Goal: Task Accomplishment & Management: Complete application form

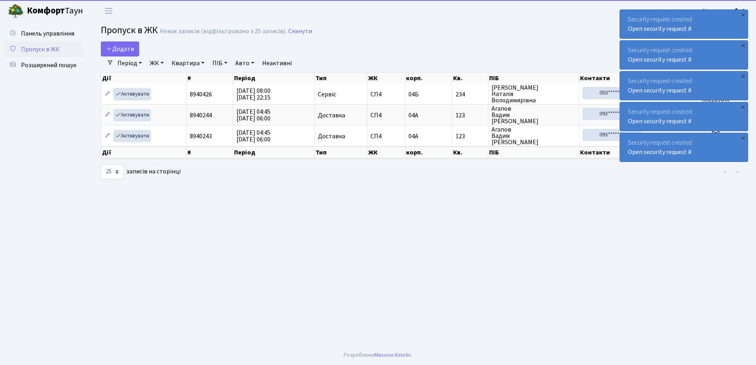
select select "25"
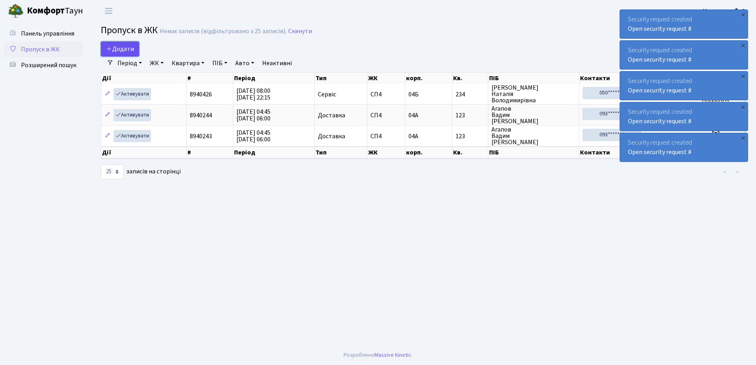
click at [121, 46] on span "Додати" at bounding box center [120, 49] width 28 height 9
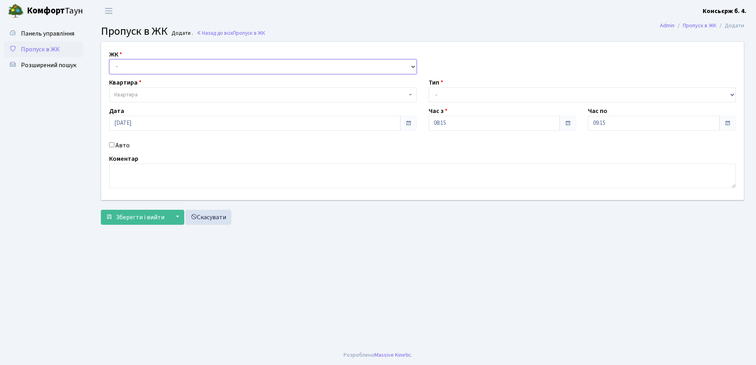
click at [125, 65] on select "- СП4, Столичне шосе, 5" at bounding box center [263, 66] width 308 height 15
select select "325"
click at [109, 59] on select "- СП4, Столичне шосе, 5" at bounding box center [263, 66] width 308 height 15
select select
click at [127, 94] on span "Квартира" at bounding box center [125, 95] width 23 height 8
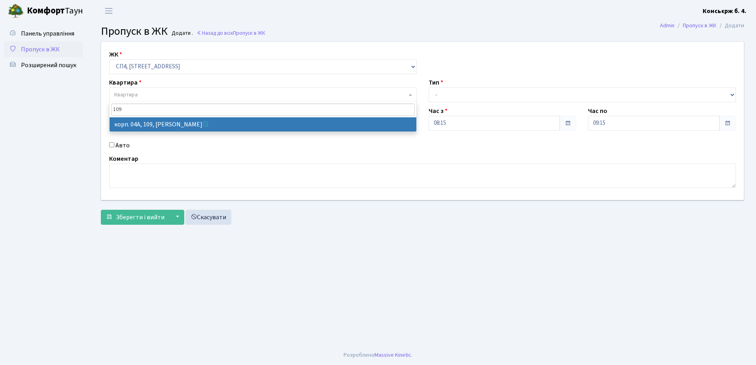
type input "109"
select select "21137"
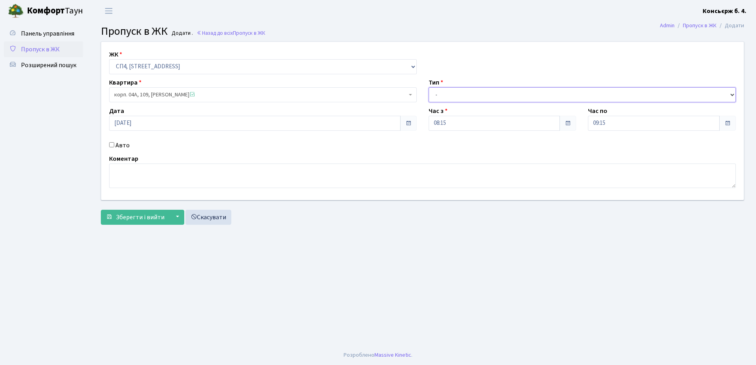
click at [439, 93] on select "- Доставка Таксі Гості Сервіс" at bounding box center [583, 94] width 308 height 15
select select "3"
click at [429, 87] on select "- Доставка Таксі Гості Сервіс" at bounding box center [583, 94] width 308 height 15
click at [149, 217] on span "Зберегти і вийти" at bounding box center [140, 217] width 49 height 9
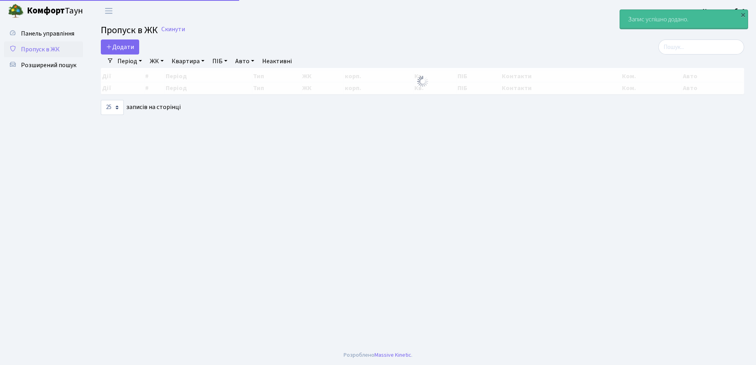
select select "25"
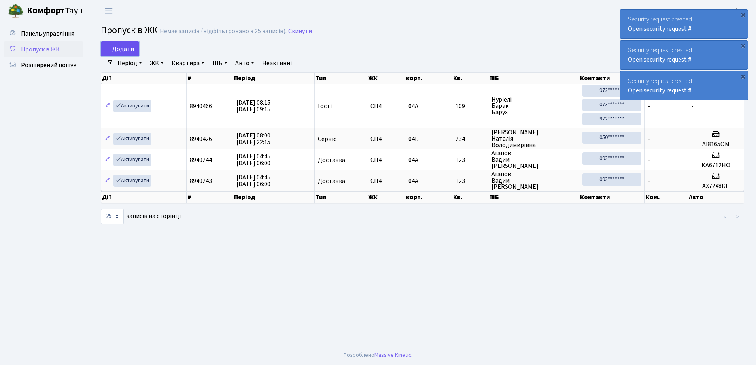
click at [119, 52] on span "Додати" at bounding box center [120, 49] width 28 height 9
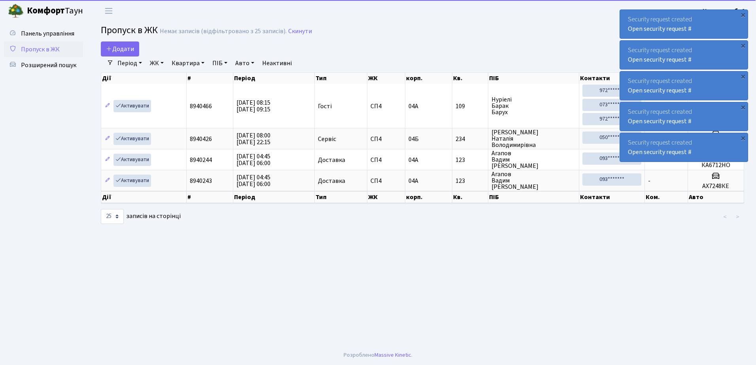
select select "25"
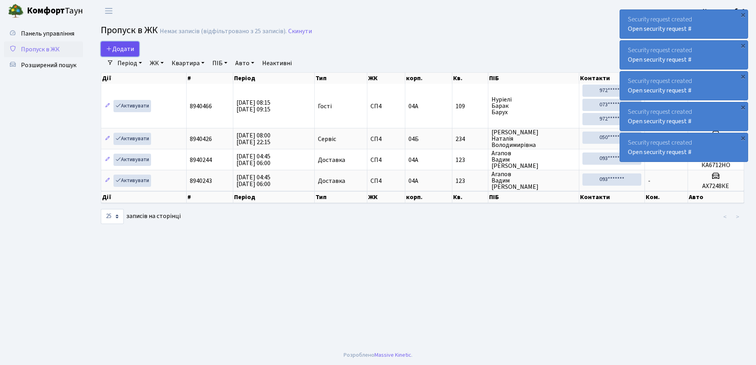
click at [126, 51] on span "Додати" at bounding box center [120, 49] width 28 height 9
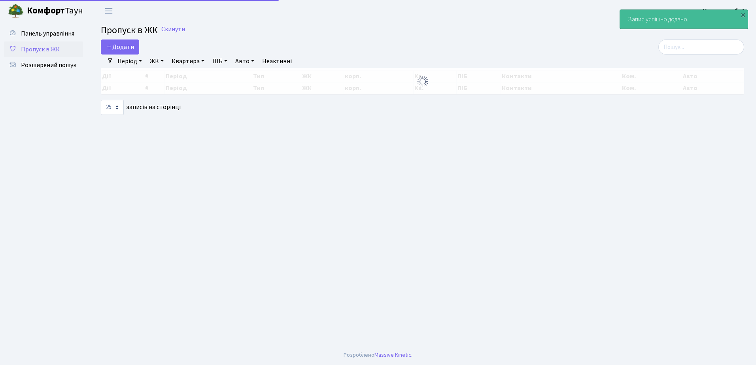
select select "25"
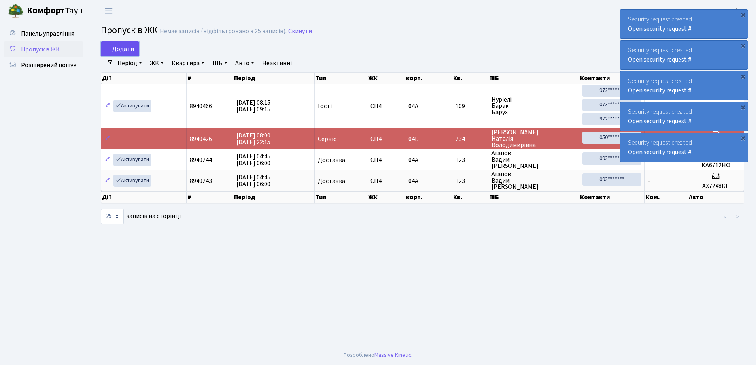
click at [125, 45] on span "Додати" at bounding box center [120, 49] width 28 height 9
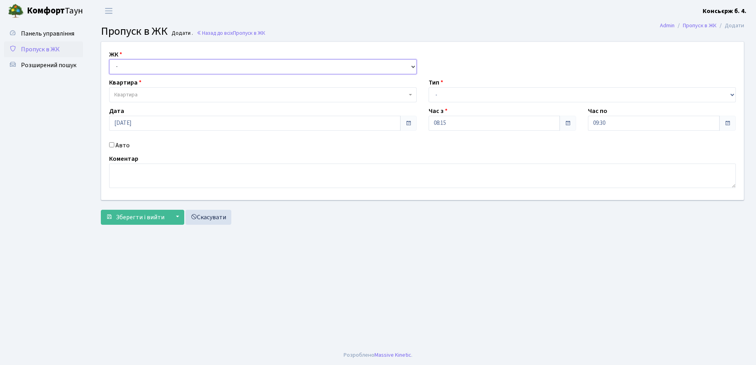
click at [118, 66] on select "- [STREET_ADDRESS]" at bounding box center [263, 66] width 308 height 15
click at [121, 64] on select "- [STREET_ADDRESS]" at bounding box center [263, 66] width 308 height 15
select select "325"
click at [109, 59] on select "- [STREET_ADDRESS]" at bounding box center [263, 66] width 308 height 15
select select
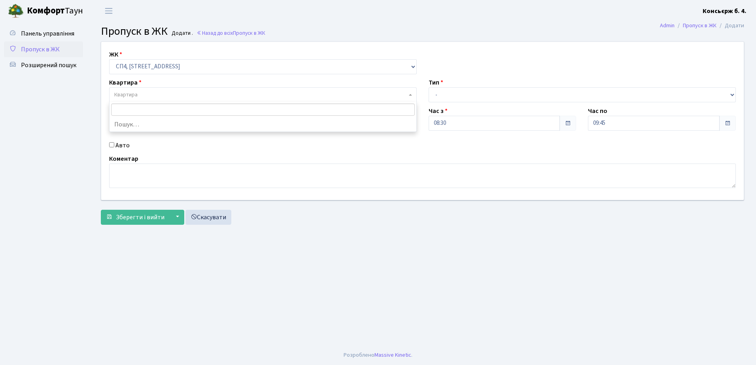
click at [126, 91] on span "Квартира" at bounding box center [125, 95] width 23 height 8
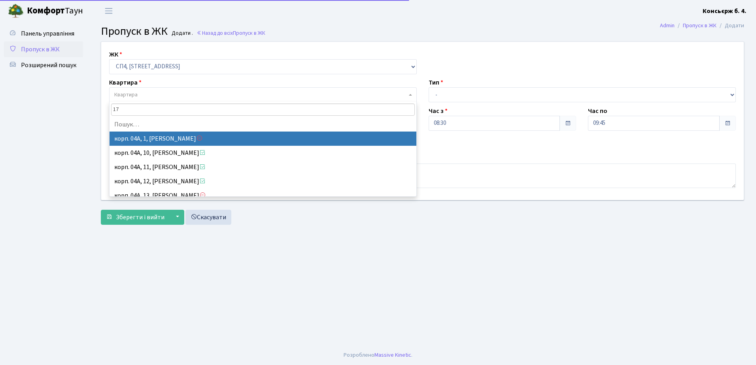
type input "179"
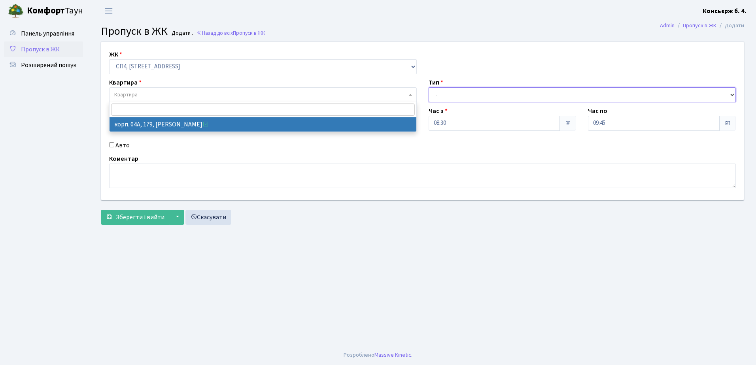
click at [437, 97] on select "- Доставка Таксі Гості Сервіс" at bounding box center [583, 94] width 308 height 15
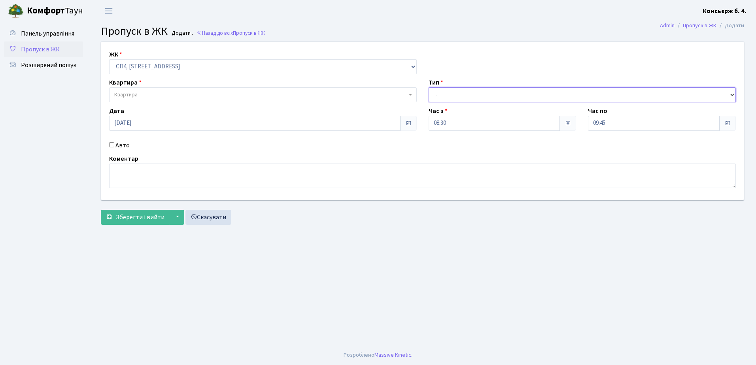
select select "18"
click at [429, 87] on select "- Доставка Таксі Гості Сервіс" at bounding box center [583, 94] width 308 height 15
click at [112, 145] on input "Авто" at bounding box center [111, 144] width 5 height 5
checkbox input "true"
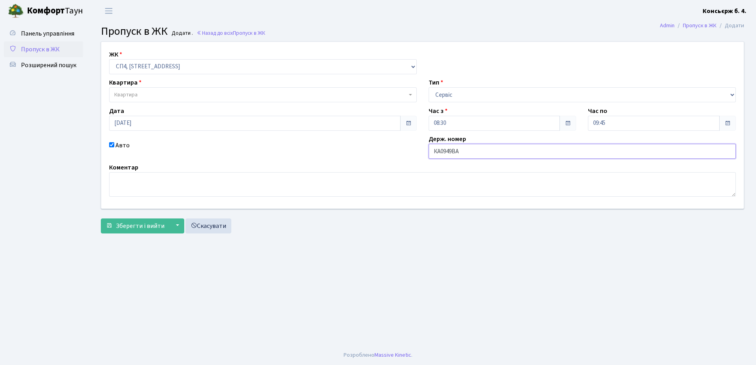
type input "ка0949ва"
click at [149, 225] on span "Зберегти і вийти" at bounding box center [140, 226] width 49 height 9
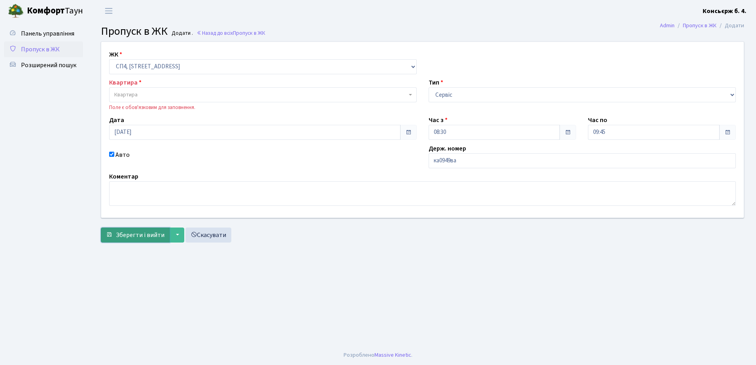
click at [146, 235] on span "Зберегти і вийти" at bounding box center [140, 235] width 49 height 9
click at [130, 97] on span "Квартира" at bounding box center [125, 95] width 23 height 8
click at [123, 87] on label "Квартира" at bounding box center [125, 82] width 32 height 9
click at [123, 88] on span "Квартира" at bounding box center [263, 94] width 308 height 15
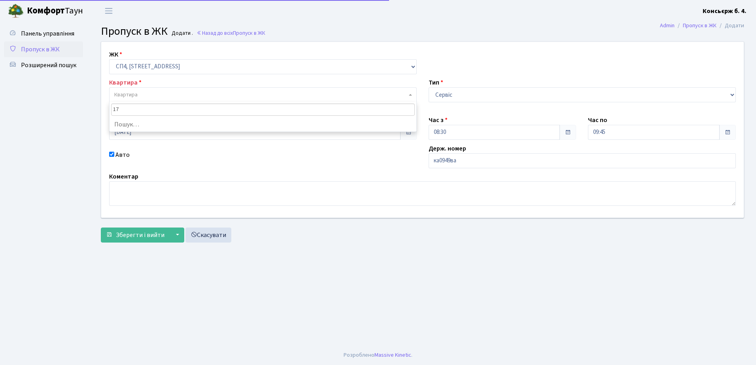
type input "179"
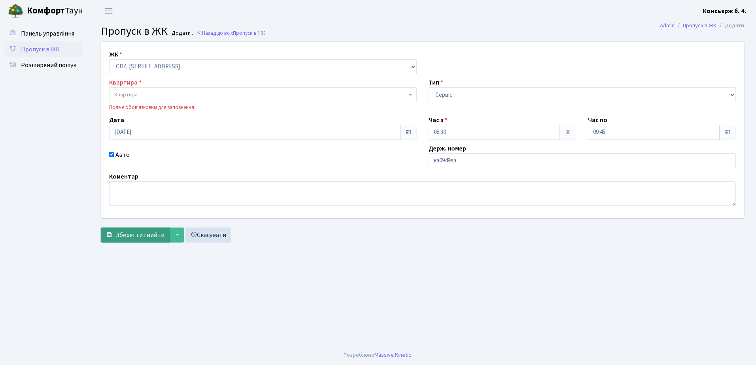
click at [125, 232] on span "Зберегти і вийти" at bounding box center [140, 235] width 49 height 9
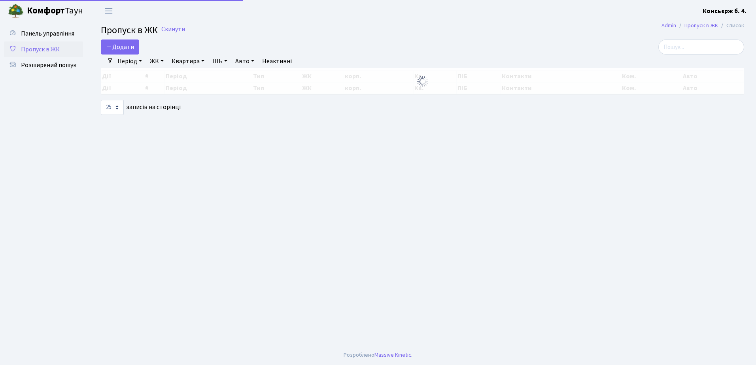
select select "25"
